Goal: Task Accomplishment & Management: Manage account settings

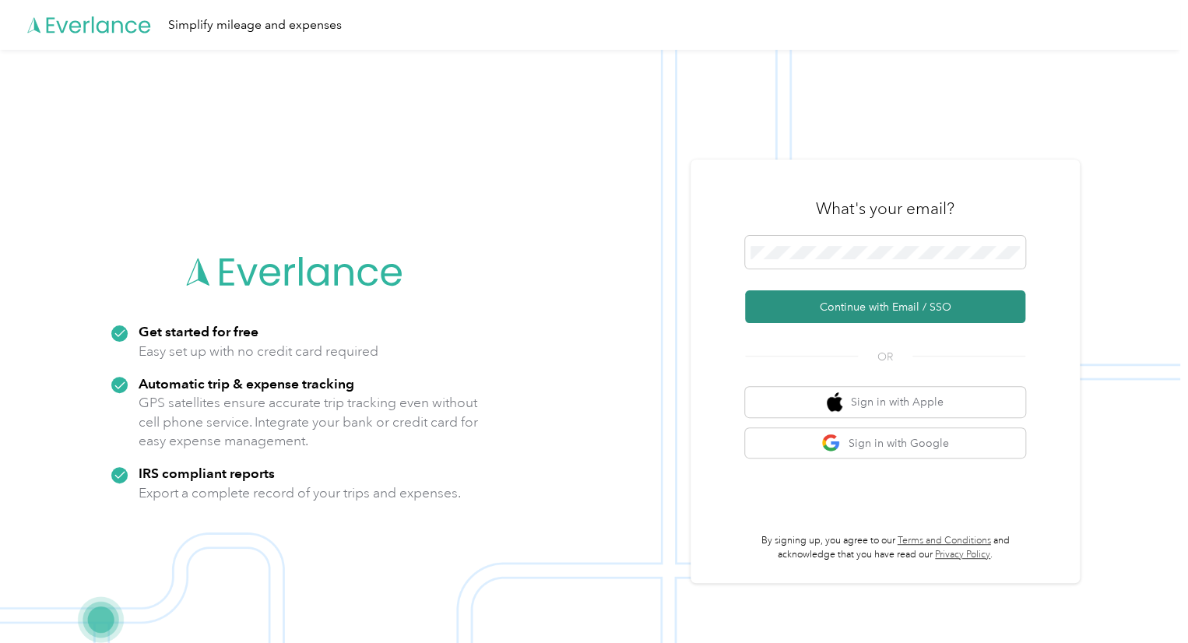
click at [884, 307] on button "Continue with Email / SSO" at bounding box center [885, 306] width 280 height 33
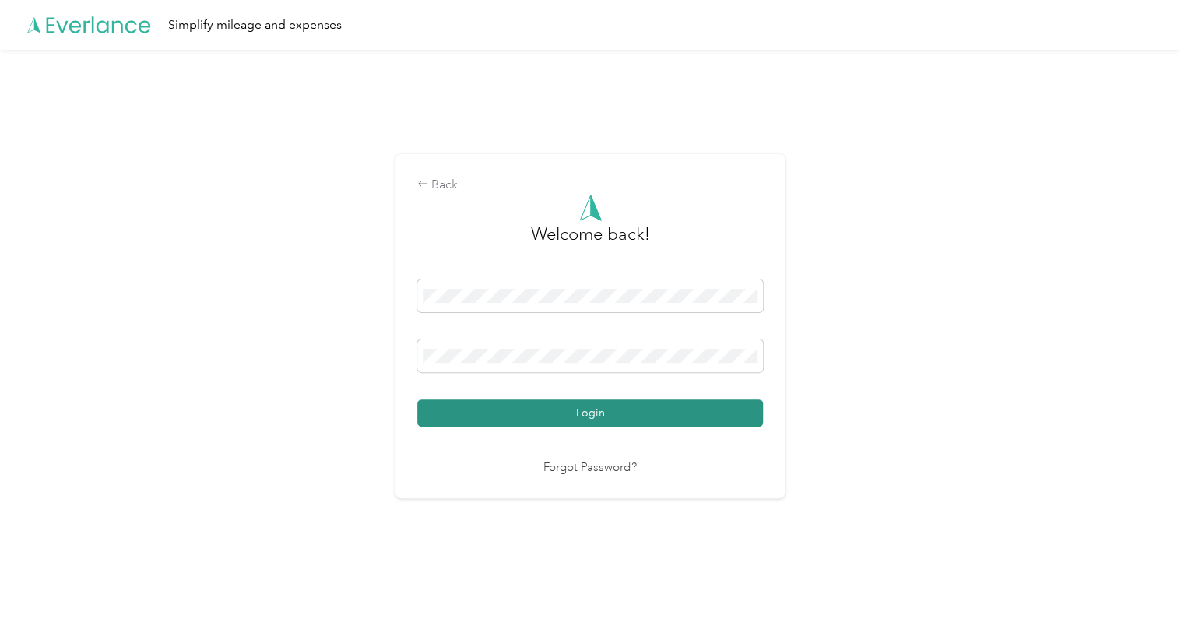
click at [564, 406] on button "Login" at bounding box center [590, 412] width 346 height 27
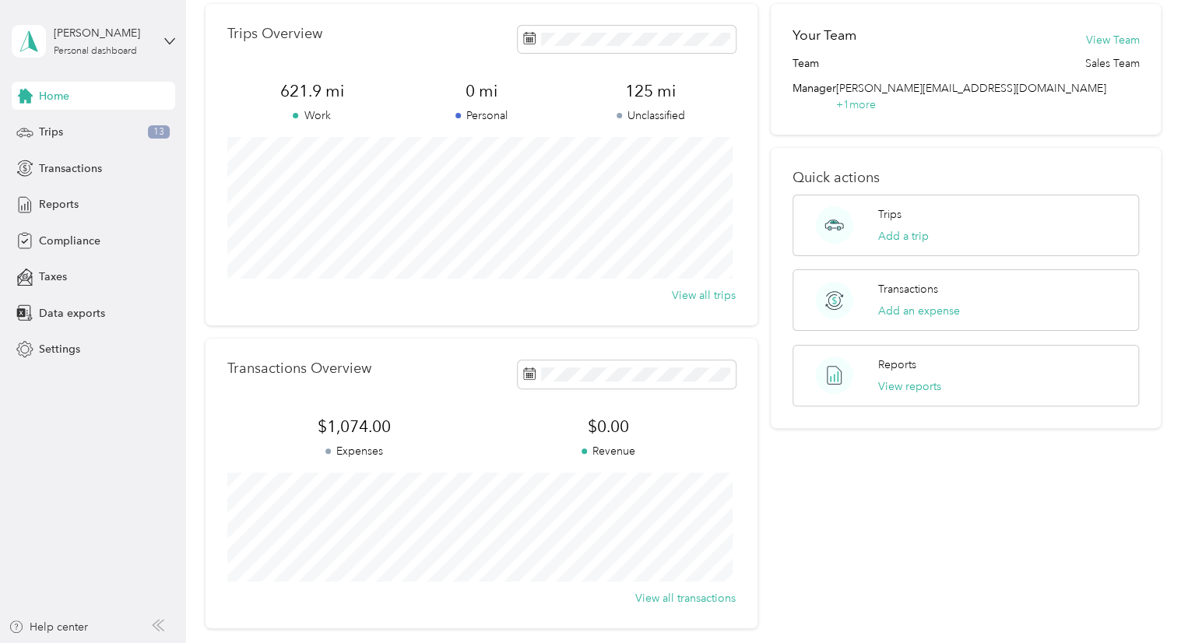
scroll to position [30, 0]
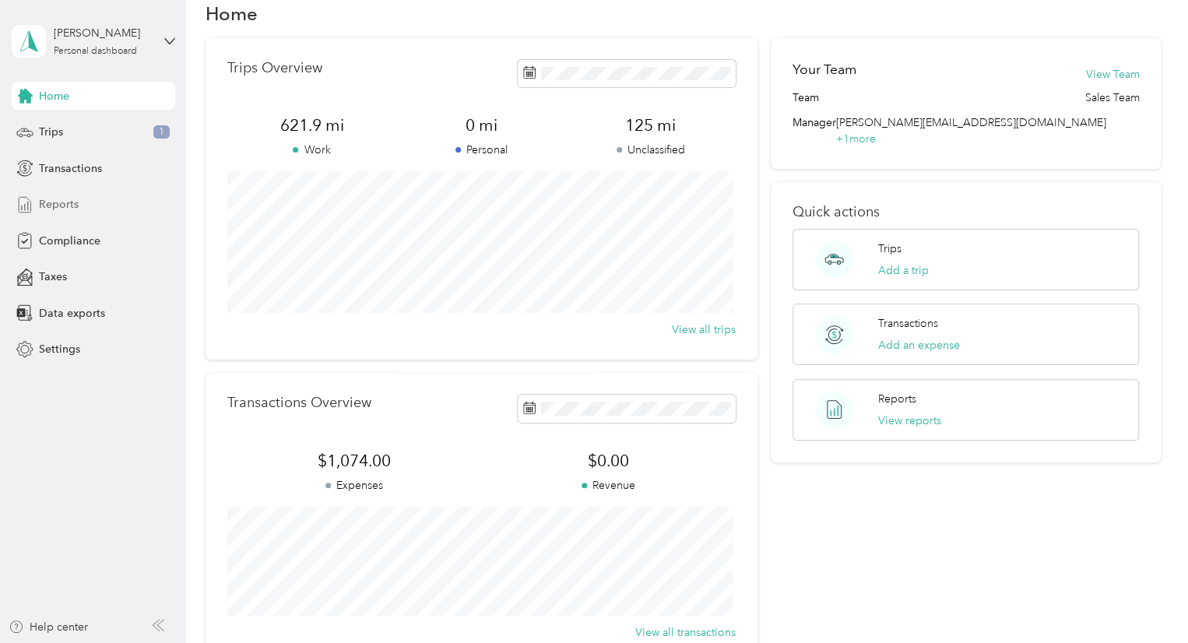
click at [56, 203] on span "Reports" at bounding box center [59, 204] width 40 height 16
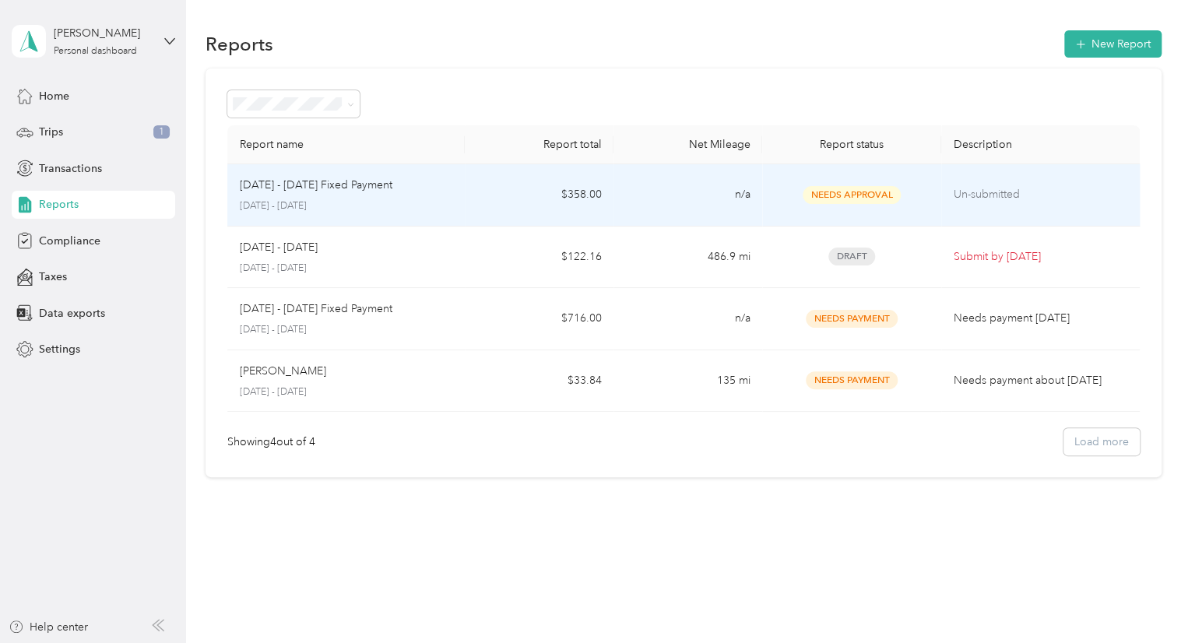
click at [536, 203] on td "$358.00" at bounding box center [539, 195] width 149 height 62
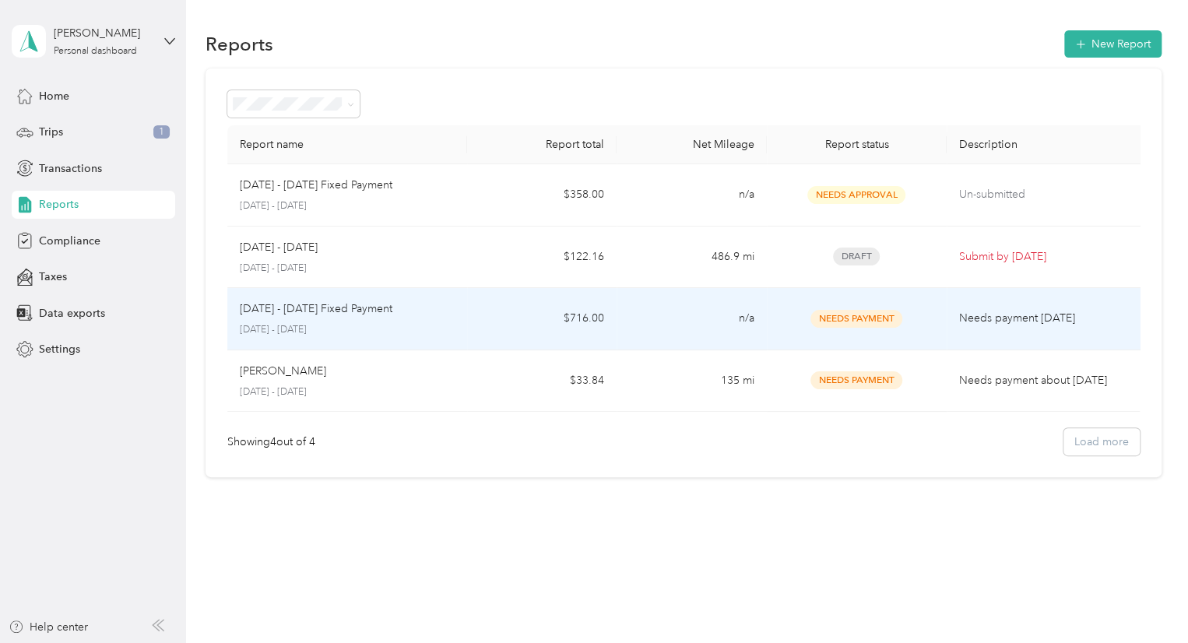
click at [288, 314] on p "[DATE] - [DATE] Fixed Payment" at bounding box center [316, 308] width 153 height 17
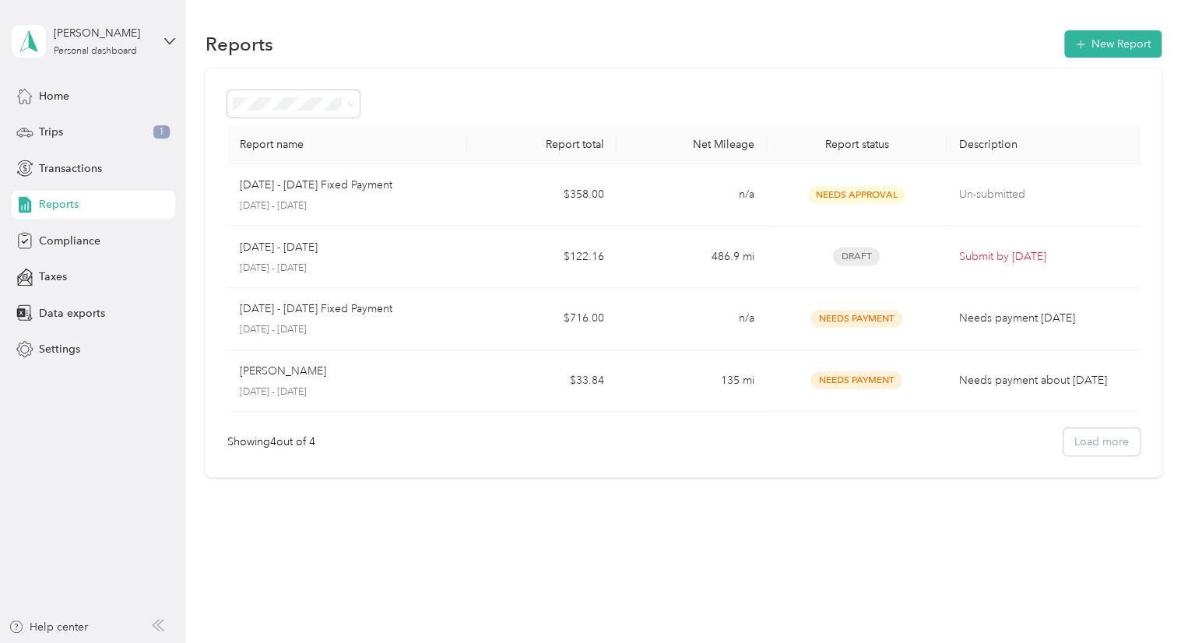
click at [456, 34] on div "Reports New Report" at bounding box center [684, 43] width 956 height 33
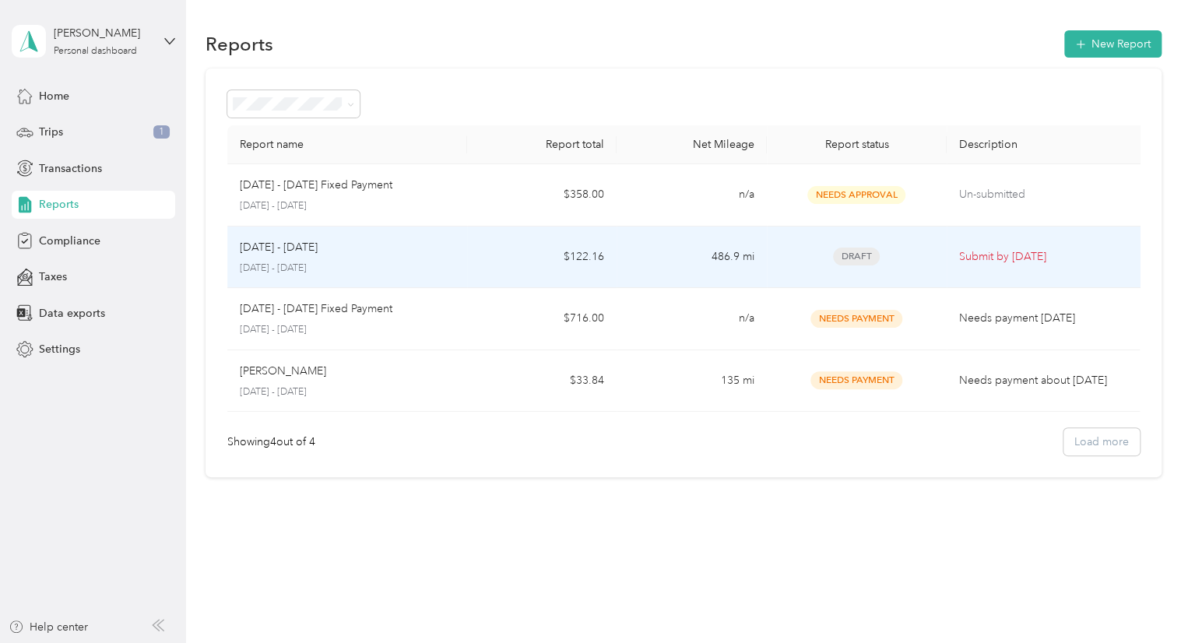
click at [386, 253] on div "[DATE] - [DATE]" at bounding box center [347, 247] width 215 height 17
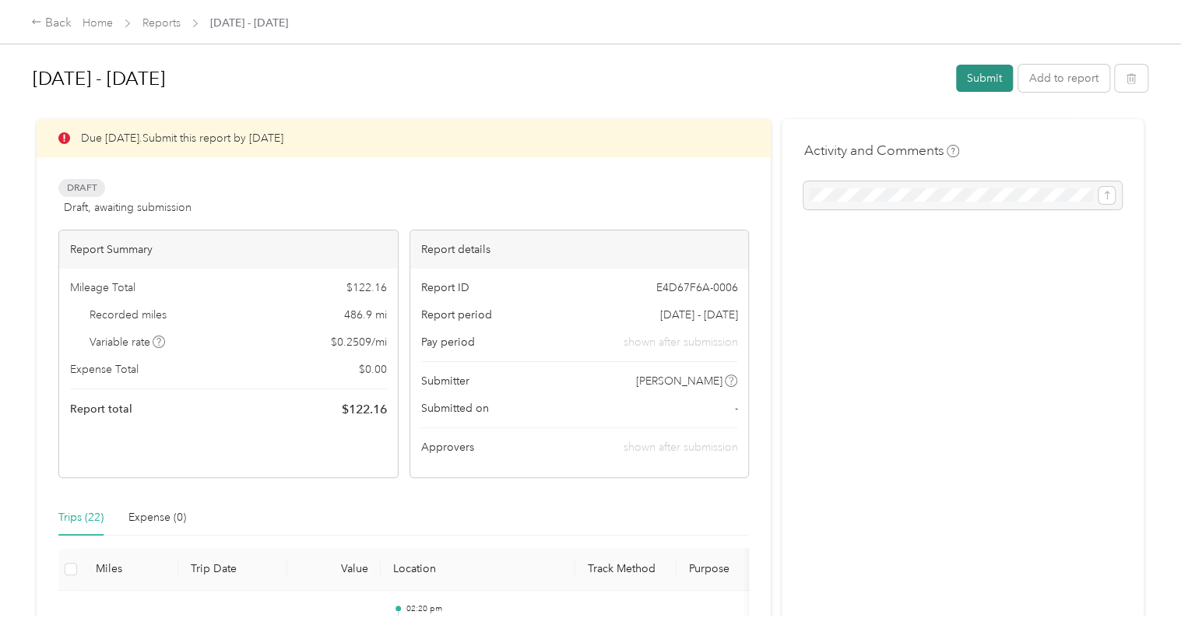
click at [987, 76] on button "Submit" at bounding box center [984, 78] width 57 height 27
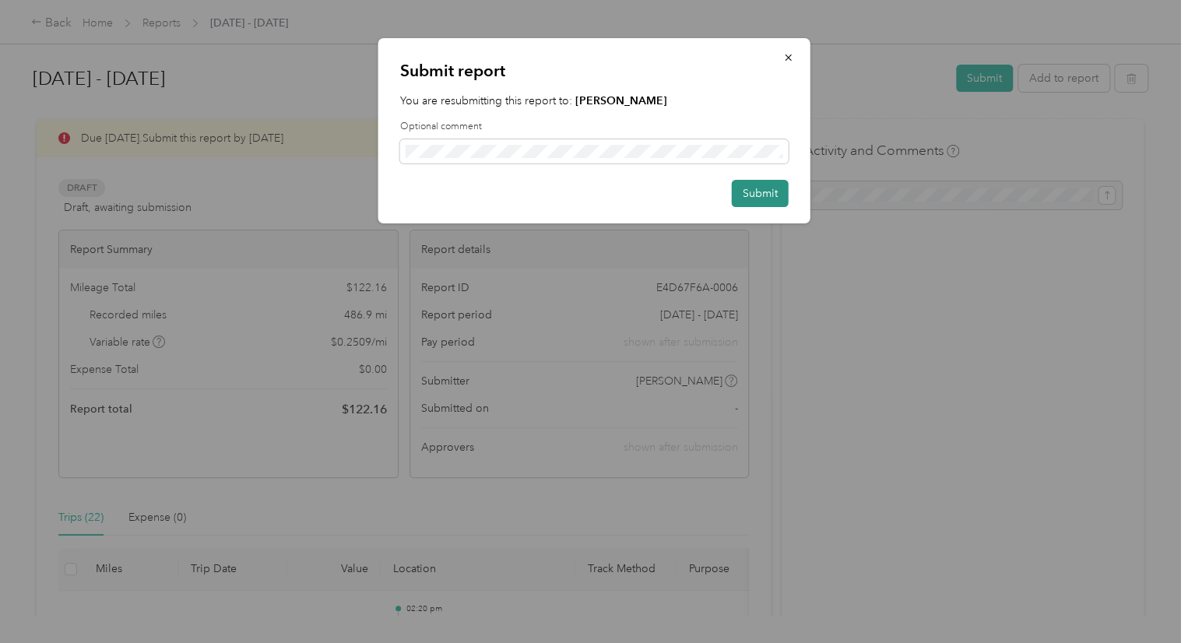
click at [757, 184] on button "Submit" at bounding box center [760, 193] width 57 height 27
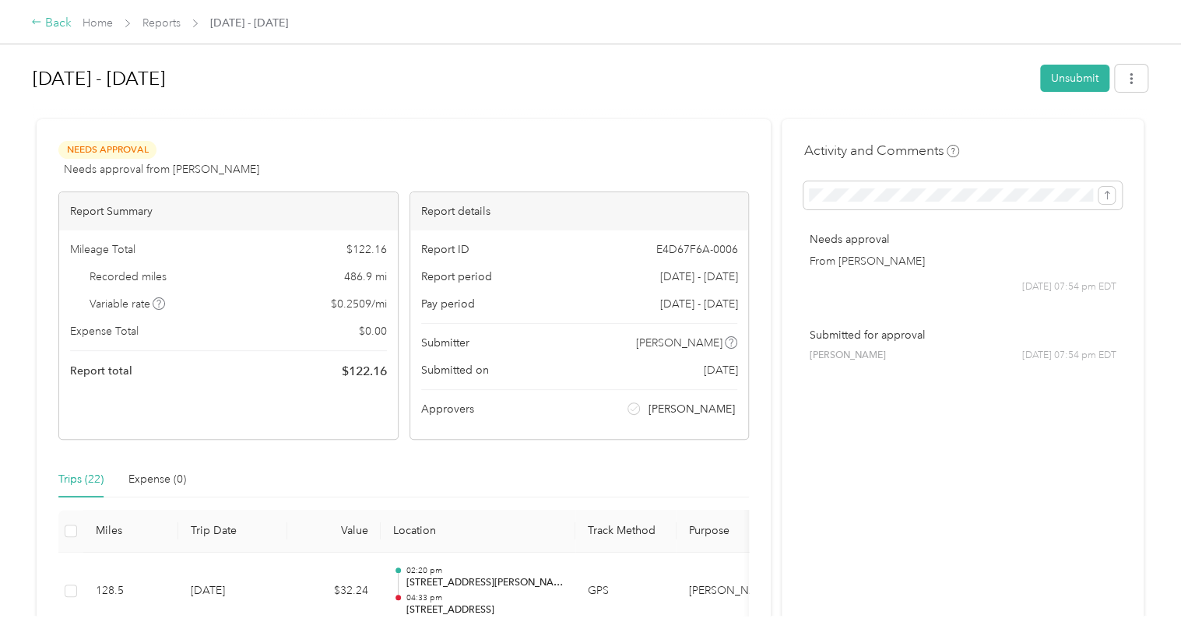
click at [52, 27] on div "Back" at bounding box center [51, 23] width 40 height 19
